Goal: Find specific page/section: Find specific page/section

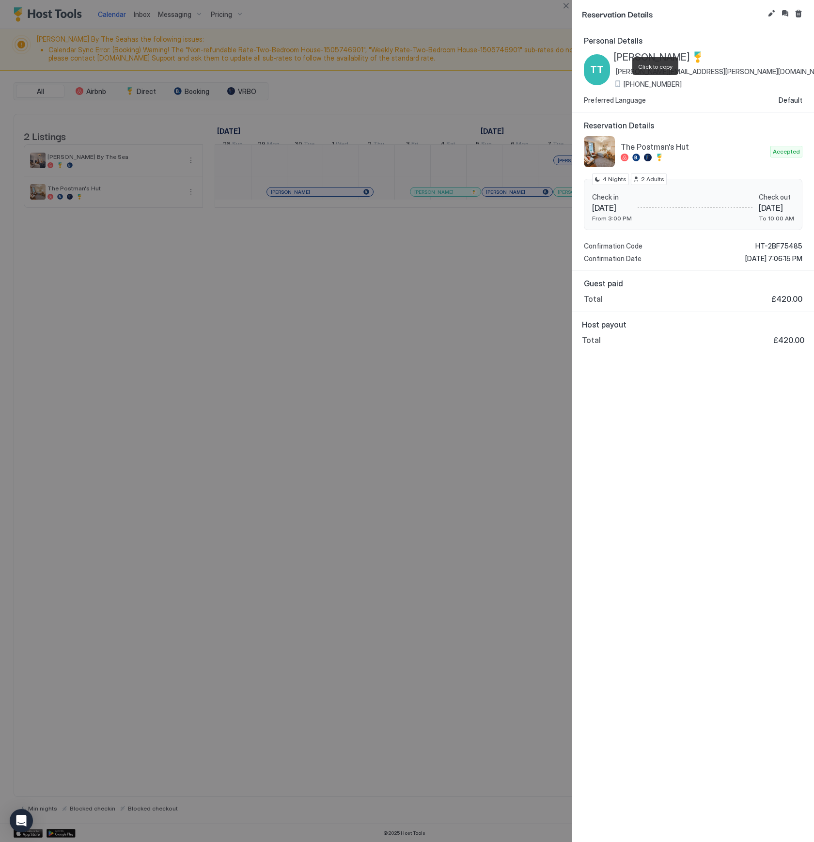
scroll to position [0, 538]
click at [569, 8] on button "Close" at bounding box center [566, 6] width 12 height 12
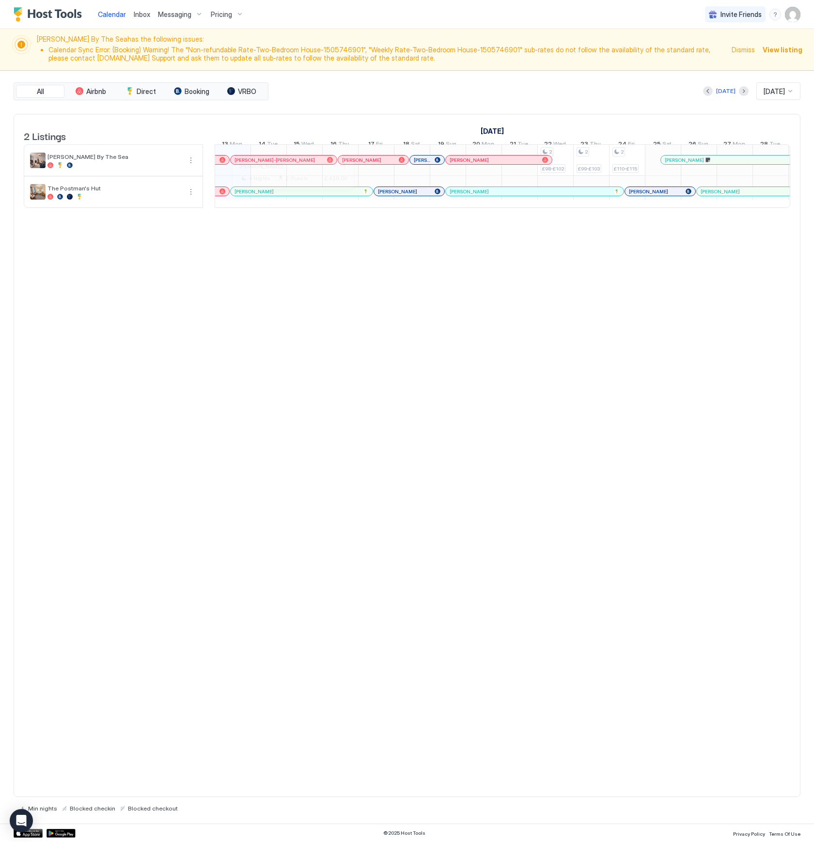
click at [289, 195] on div at bounding box center [289, 191] width 8 height 8
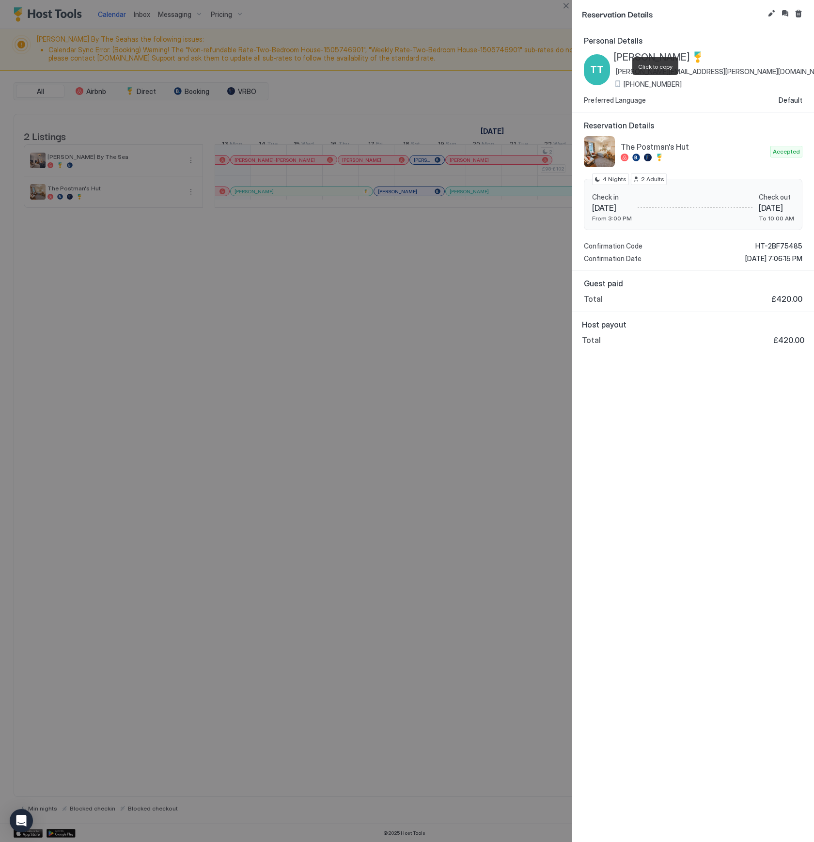
click at [660, 82] on span "[PHONE_NUMBER]" at bounding box center [652, 84] width 58 height 9
click at [564, 5] on button "Close" at bounding box center [566, 6] width 12 height 12
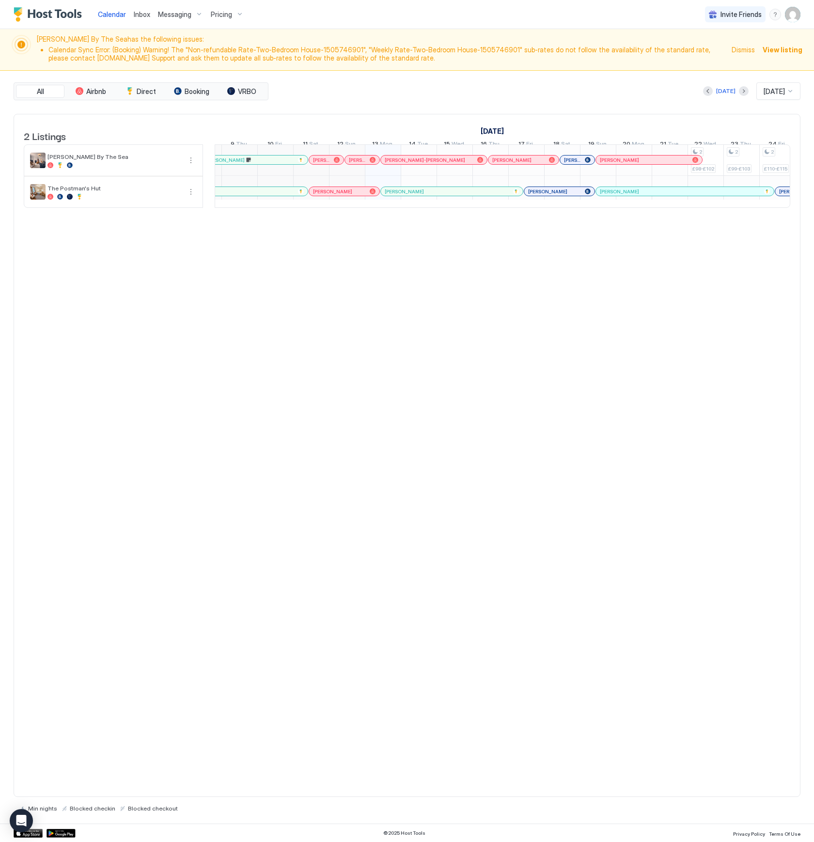
scroll to position [0, 369]
click at [362, 195] on div at bounding box center [362, 191] width 8 height 8
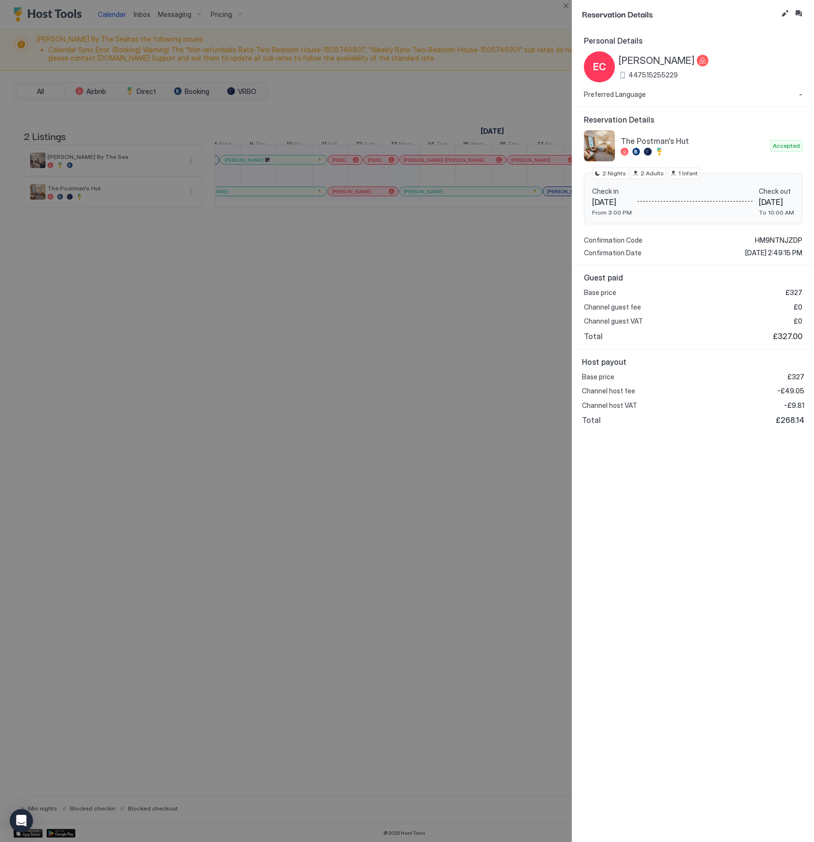
click at [652, 73] on span "447515255229" at bounding box center [652, 75] width 49 height 9
click at [800, 12] on button "Inbox" at bounding box center [798, 14] width 12 height 12
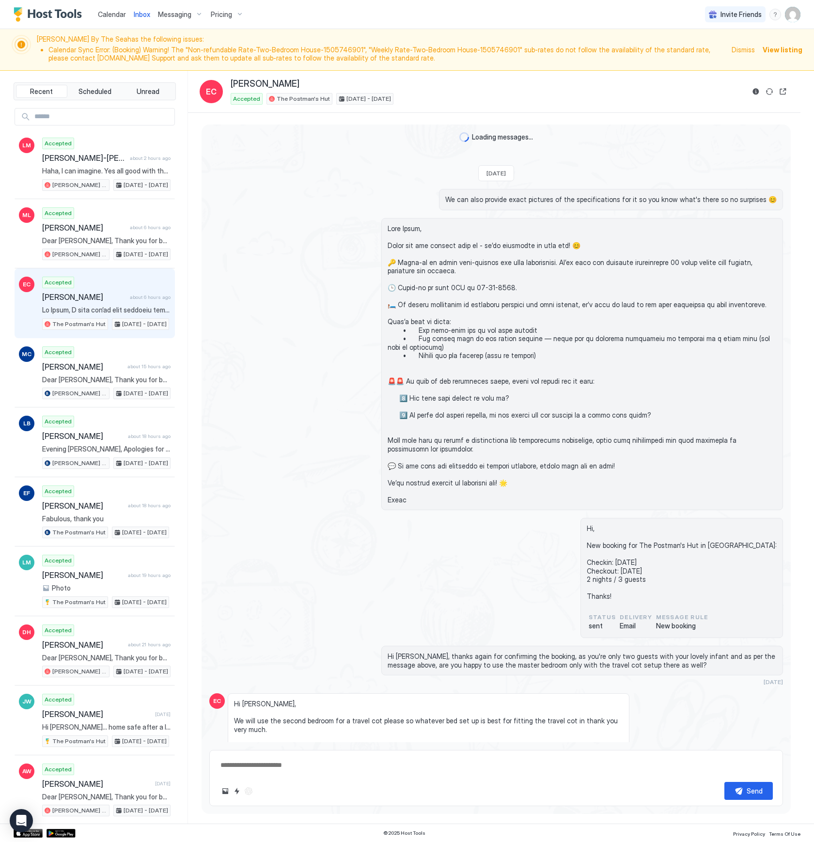
scroll to position [1721, 0]
